Goal: Transaction & Acquisition: Purchase product/service

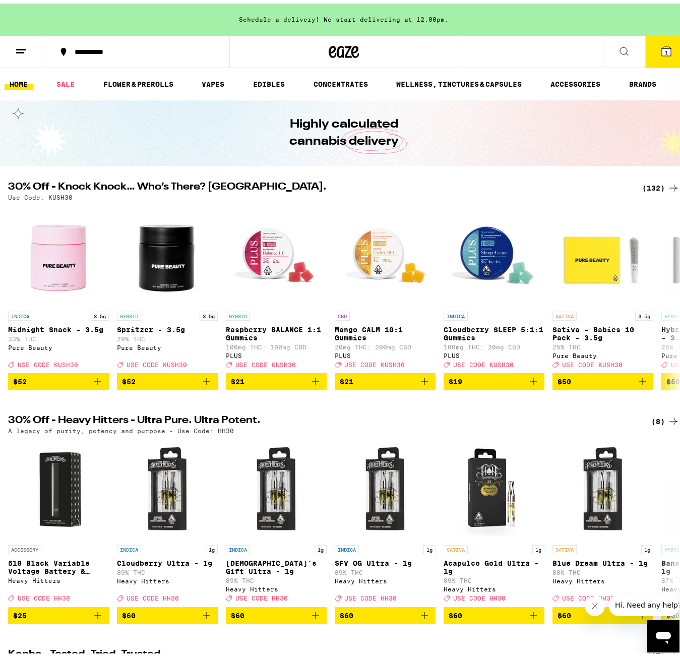
click at [651, 51] on button "1" at bounding box center [667, 48] width 42 height 31
